Goal: Find specific page/section

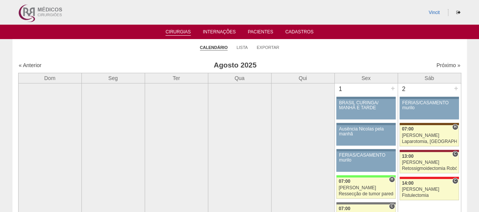
click at [268, 27] on ul "Cirurgias Internações Pacientes Cadastros" at bounding box center [239, 32] width 479 height 14
click at [267, 33] on link "Pacientes" at bounding box center [260, 32] width 25 height 6
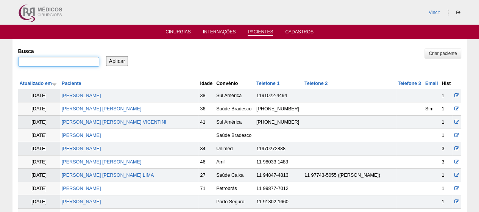
click at [26, 63] on input "Busca" at bounding box center [58, 62] width 81 height 10
paste input "[PERSON_NAME]"
type input "[PERSON_NAME]"
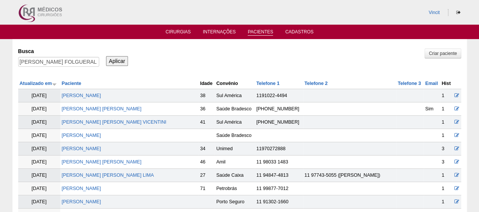
click at [114, 58] on input "Aplicar" at bounding box center [117, 61] width 22 height 10
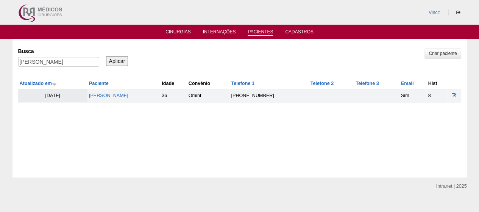
click at [147, 90] on td "[PERSON_NAME]" at bounding box center [123, 95] width 73 height 13
click at [128, 94] on link "[PERSON_NAME] FOLGUERAL [PERSON_NAME]" at bounding box center [108, 95] width 39 height 5
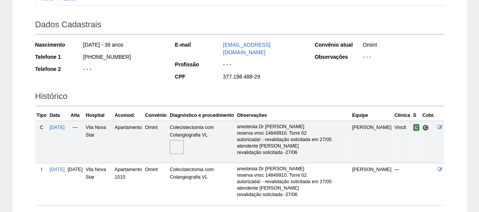
scroll to position [148, 0]
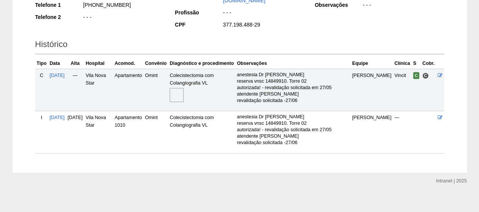
click at [187, 90] on td "Colecistectomia com Colangiografia VL" at bounding box center [201, 90] width 67 height 42
click at [184, 90] on img at bounding box center [177, 95] width 14 height 14
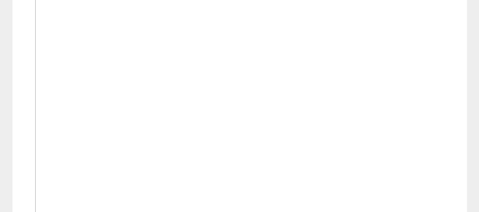
scroll to position [296, 0]
